Goal: Find specific page/section: Find specific page/section

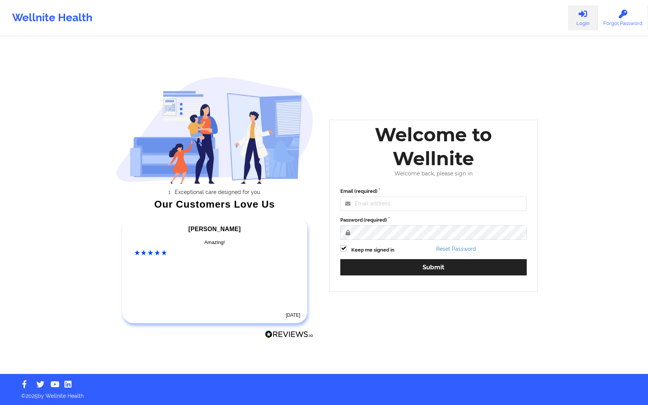
click at [422, 214] on div "Email (required) Password (required) Keep me signed in Reset Password Submit" at bounding box center [433, 234] width 197 height 104
click at [425, 205] on input "Email (required)" at bounding box center [433, 204] width 186 height 14
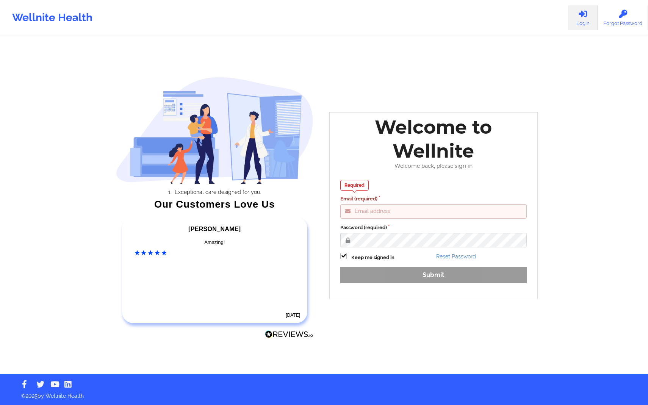
type input "[PERSON_NAME][EMAIL_ADDRESS][DOMAIN_NAME]"
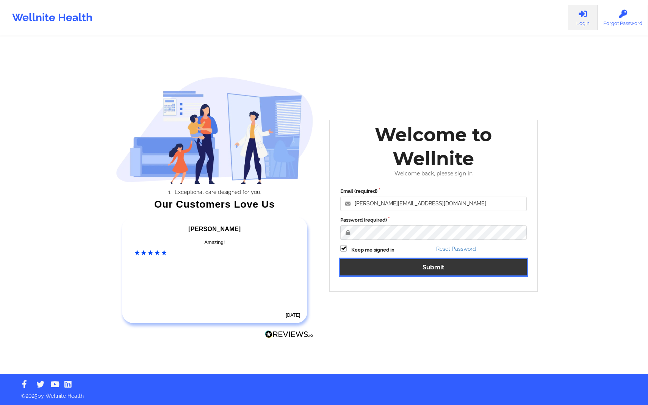
click at [408, 264] on button "Submit" at bounding box center [433, 267] width 186 height 16
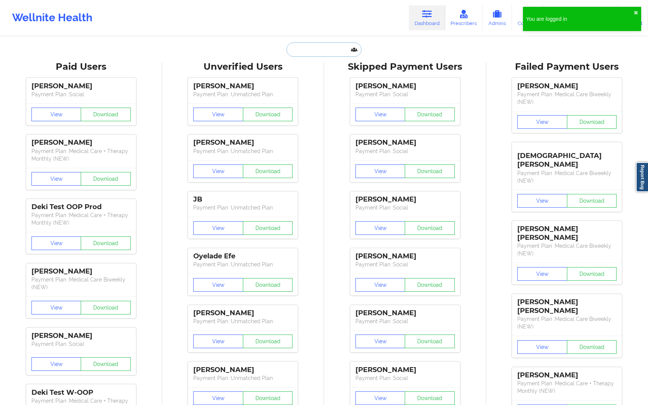
click at [327, 50] on input "text" at bounding box center [323, 49] width 75 height 14
paste input "[EMAIL_ADDRESS][DOMAIN_NAME]"
type input "[EMAIL_ADDRESS][DOMAIN_NAME]"
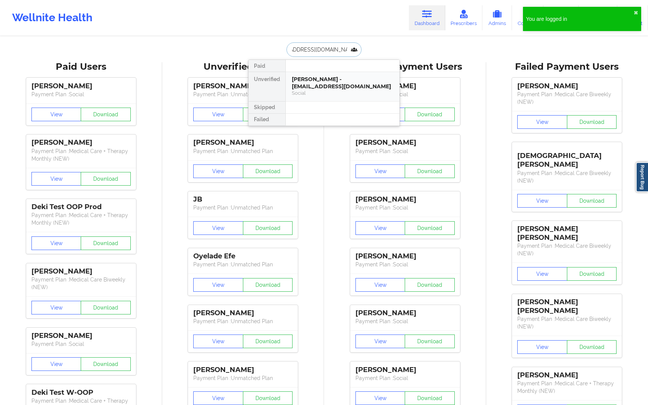
click at [336, 86] on div "[PERSON_NAME] - [EMAIL_ADDRESS][DOMAIN_NAME]" at bounding box center [343, 83] width 102 height 14
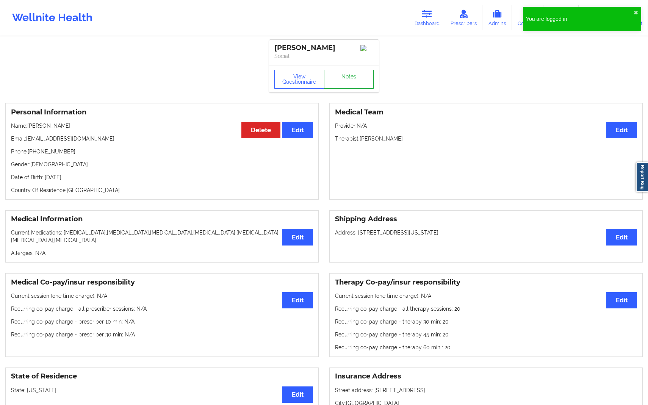
click at [365, 84] on link "Notes" at bounding box center [349, 79] width 50 height 19
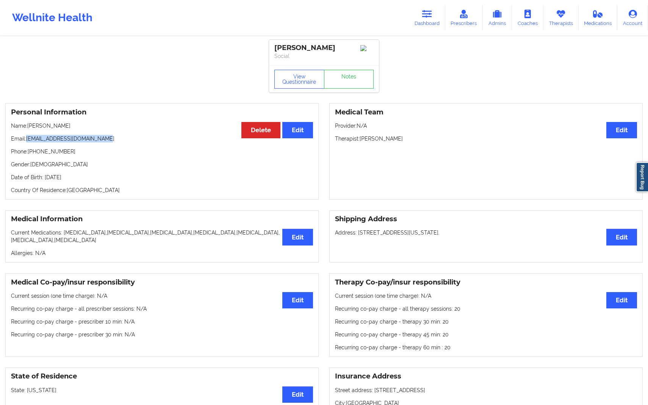
drag, startPoint x: 27, startPoint y: 139, endPoint x: 125, endPoint y: 139, distance: 98.5
click at [125, 139] on p "Email: [EMAIL_ADDRESS][DOMAIN_NAME]" at bounding box center [162, 139] width 302 height 8
copy p "[EMAIL_ADDRESS][DOMAIN_NAME]"
